Goal: Task Accomplishment & Management: Complete application form

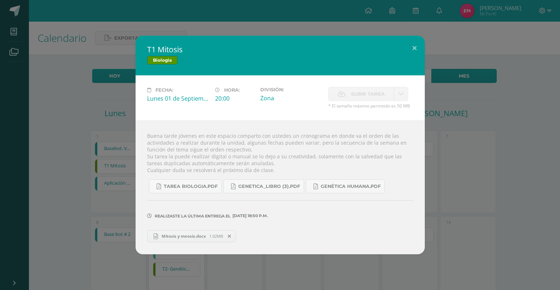
click at [399, 50] on h2 "T1 Mitosis" at bounding box center [280, 49] width 266 height 10
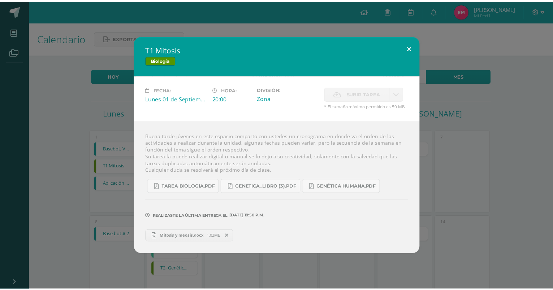
scroll to position [43, 0]
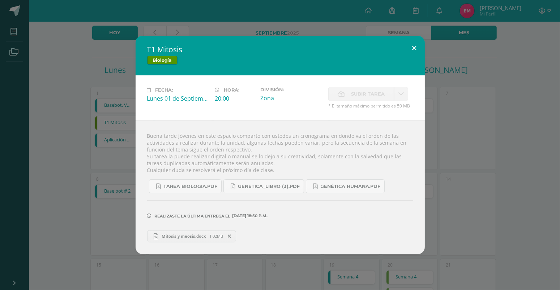
click at [411, 46] on button at bounding box center [414, 48] width 21 height 25
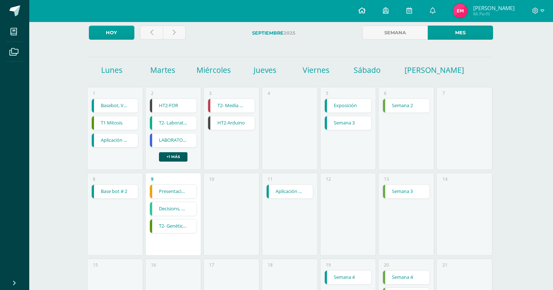
click at [357, 8] on link at bounding box center [361, 11] width 25 height 22
click at [362, 8] on link at bounding box center [361, 11] width 25 height 22
click at [363, 8] on link at bounding box center [361, 11] width 25 height 22
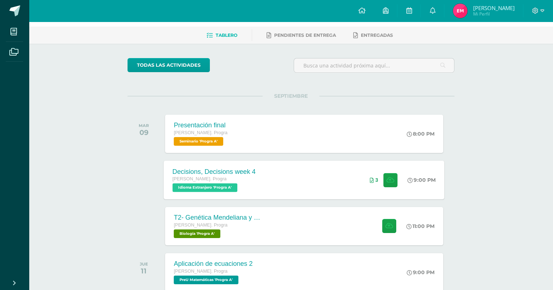
scroll to position [60, 0]
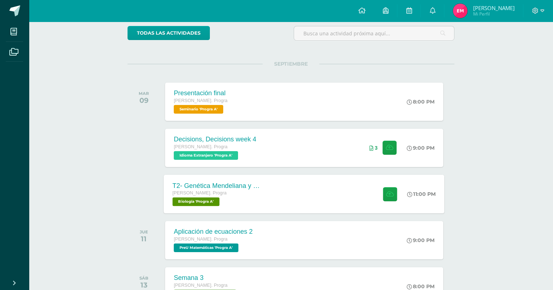
click at [241, 204] on div "[PERSON_NAME]. Progra Biología 'Progra A'" at bounding box center [216, 198] width 87 height 17
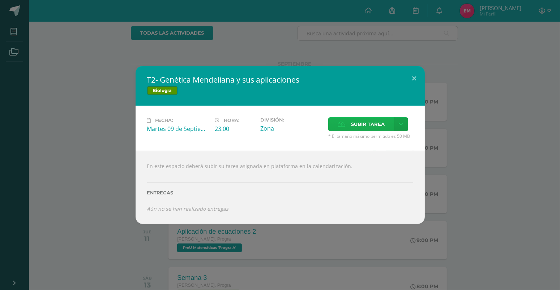
click at [336, 119] on label "Subir tarea" at bounding box center [361, 124] width 66 height 14
click at [0, 0] on input "Subir tarea" at bounding box center [0, 0] width 0 height 0
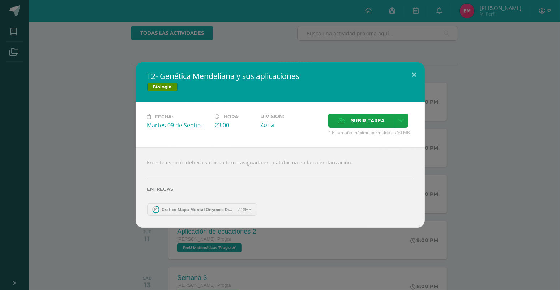
click at [166, 213] on link "Gráfico Mapa Mental Orgánico Divertido Colores pastel.pdf 2.18MB" at bounding box center [202, 210] width 110 height 12
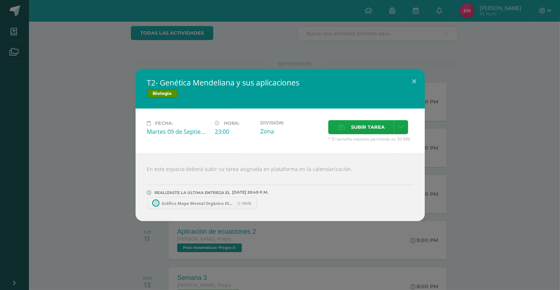
click at [165, 205] on span "Gráfico Mapa Mental Orgánico Divertido Colores pastel.pdf" at bounding box center [197, 203] width 79 height 5
drag, startPoint x: 418, startPoint y: 81, endPoint x: 412, endPoint y: 81, distance: 5.4
click at [413, 81] on button at bounding box center [414, 81] width 21 height 25
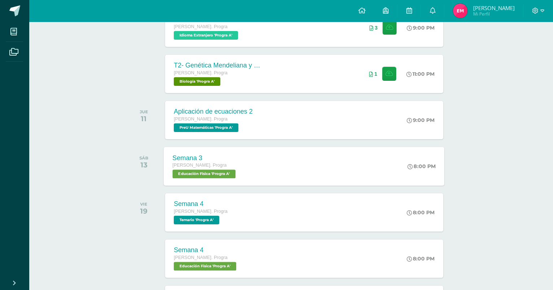
scroll to position [180, 0]
